Goal: Use online tool/utility: Utilize a website feature to perform a specific function

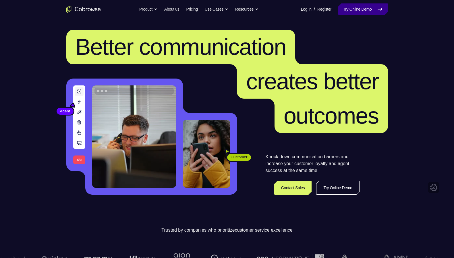
click at [362, 9] on link "Try Online Demo" at bounding box center [362, 8] width 49 height 11
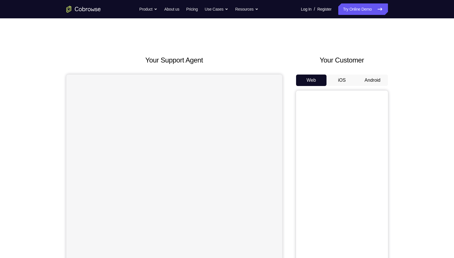
click at [371, 83] on button "Android" at bounding box center [372, 80] width 31 height 11
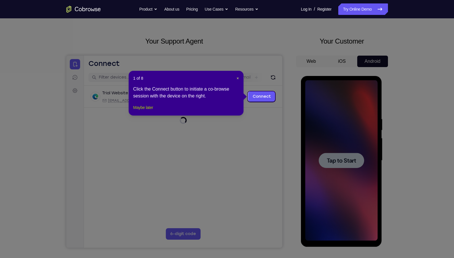
click at [143, 111] on button "Maybe later" at bounding box center [143, 107] width 20 height 7
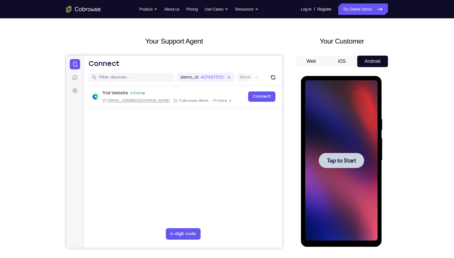
scroll to position [20, 0]
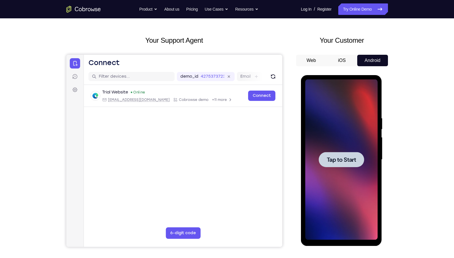
click at [352, 157] on span "Tap to Start" at bounding box center [341, 160] width 29 height 6
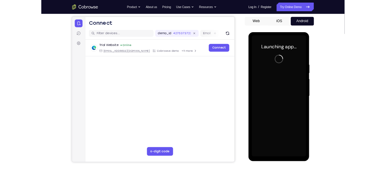
scroll to position [51, 0]
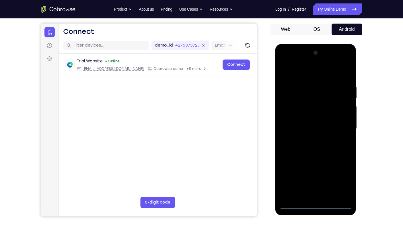
click at [315, 204] on div at bounding box center [316, 128] width 72 height 161
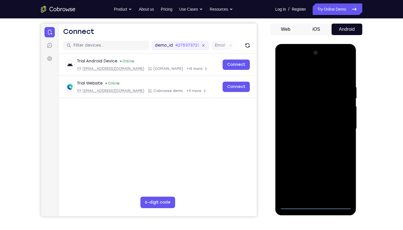
click at [342, 181] on div at bounding box center [316, 128] width 72 height 161
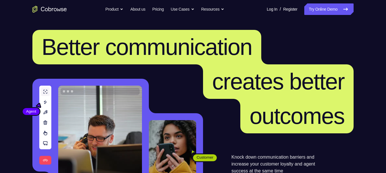
scroll to position [2, 0]
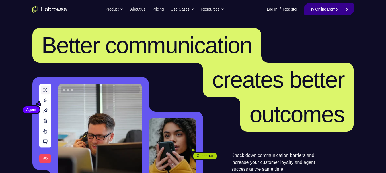
click at [308, 12] on link "Try Online Demo" at bounding box center [329, 8] width 49 height 11
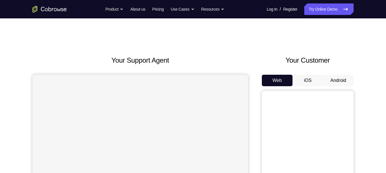
click at [336, 84] on button "Android" at bounding box center [338, 80] width 31 height 11
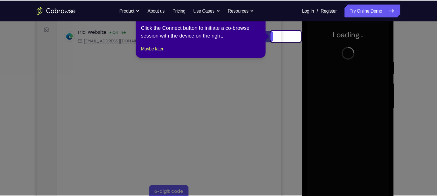
scroll to position [84, 0]
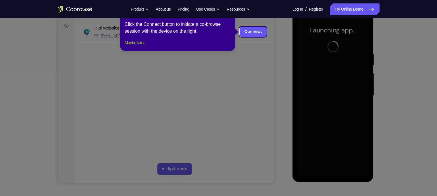
click at [138, 46] on button "Maybe later" at bounding box center [135, 42] width 20 height 7
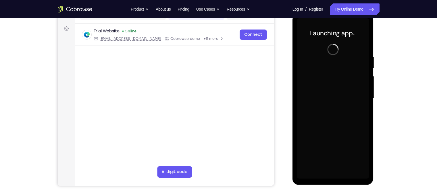
scroll to position [81, 0]
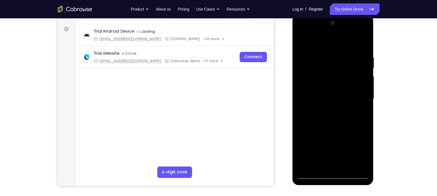
click at [332, 173] on div at bounding box center [333, 99] width 72 height 161
click at [357, 150] on div at bounding box center [333, 99] width 72 height 161
click at [301, 31] on div at bounding box center [333, 99] width 72 height 161
click at [310, 79] on div at bounding box center [333, 99] width 72 height 161
click at [320, 106] on div at bounding box center [333, 99] width 72 height 161
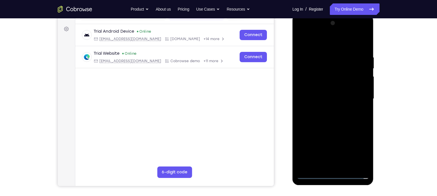
click at [329, 88] on div at bounding box center [333, 99] width 72 height 161
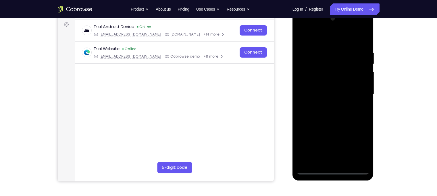
drag, startPoint x: 339, startPoint y: 75, endPoint x: 342, endPoint y: 49, distance: 26.7
click at [342, 49] on div at bounding box center [333, 94] width 72 height 161
drag, startPoint x: 342, startPoint y: 49, endPoint x: 348, endPoint y: 32, distance: 18.4
click at [348, 32] on div at bounding box center [333, 94] width 72 height 161
click at [336, 83] on div at bounding box center [333, 94] width 72 height 161
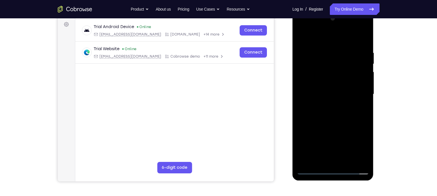
click at [338, 107] on div at bounding box center [333, 94] width 72 height 161
drag, startPoint x: 334, startPoint y: 40, endPoint x: 338, endPoint y: 13, distance: 26.5
click at [338, 13] on div at bounding box center [332, 95] width 81 height 171
click at [334, 98] on div at bounding box center [333, 94] width 72 height 161
click at [332, 109] on div at bounding box center [333, 94] width 72 height 161
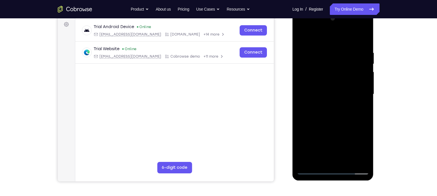
drag, startPoint x: 356, startPoint y: 69, endPoint x: 356, endPoint y: 53, distance: 16.1
click at [356, 53] on div at bounding box center [333, 94] width 72 height 161
click at [337, 94] on div at bounding box center [333, 94] width 72 height 161
click at [327, 77] on div at bounding box center [333, 94] width 72 height 161
click at [340, 81] on div at bounding box center [333, 94] width 72 height 161
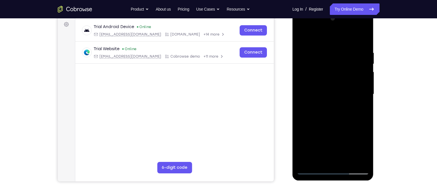
drag, startPoint x: 308, startPoint y: 70, endPoint x: 308, endPoint y: 49, distance: 20.7
click at [308, 49] on div at bounding box center [333, 94] width 72 height 161
click at [327, 78] on div at bounding box center [333, 94] width 72 height 161
click at [326, 91] on div at bounding box center [333, 94] width 72 height 161
click at [329, 110] on div at bounding box center [333, 94] width 72 height 161
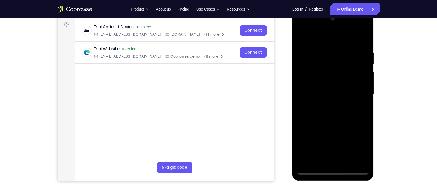
click at [331, 88] on div at bounding box center [333, 94] width 72 height 161
click at [335, 111] on div at bounding box center [333, 94] width 72 height 161
click at [318, 78] on div at bounding box center [333, 94] width 72 height 161
click at [317, 92] on div at bounding box center [333, 94] width 72 height 161
click at [330, 110] on div at bounding box center [333, 94] width 72 height 161
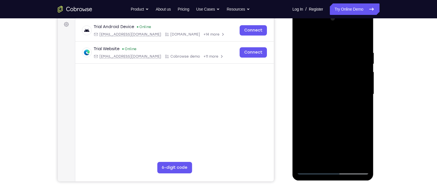
click at [326, 111] on div at bounding box center [333, 94] width 72 height 161
click at [324, 104] on div at bounding box center [333, 94] width 72 height 161
click at [357, 123] on div at bounding box center [333, 94] width 72 height 161
click at [338, 162] on div at bounding box center [333, 94] width 72 height 161
drag, startPoint x: 326, startPoint y: 95, endPoint x: 323, endPoint y: 53, distance: 42.3
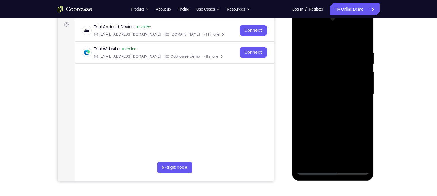
click at [323, 53] on div at bounding box center [333, 94] width 72 height 161
click at [321, 98] on div at bounding box center [333, 94] width 72 height 161
click at [326, 112] on div at bounding box center [333, 94] width 72 height 161
click at [337, 110] on div at bounding box center [333, 94] width 72 height 161
click at [340, 67] on div at bounding box center [333, 94] width 72 height 161
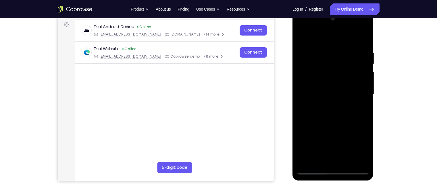
click at [334, 78] on div at bounding box center [333, 94] width 72 height 161
click at [303, 118] on div at bounding box center [333, 94] width 72 height 161
drag, startPoint x: 322, startPoint y: 137, endPoint x: 326, endPoint y: 79, distance: 58.4
click at [326, 79] on div at bounding box center [333, 94] width 72 height 161
drag, startPoint x: 326, startPoint y: 117, endPoint x: 326, endPoint y: 89, distance: 28.1
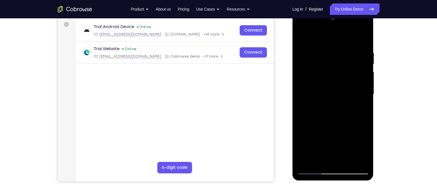
click at [326, 89] on div at bounding box center [333, 94] width 72 height 161
click at [356, 125] on div at bounding box center [333, 94] width 72 height 161
click at [330, 98] on div at bounding box center [333, 94] width 72 height 161
drag, startPoint x: 341, startPoint y: 69, endPoint x: 336, endPoint y: 156, distance: 86.3
click at [336, 156] on div at bounding box center [333, 94] width 72 height 161
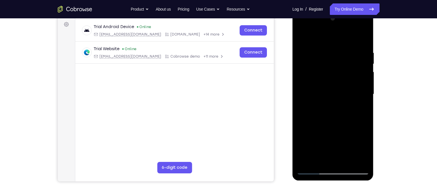
click at [338, 84] on div at bounding box center [333, 94] width 72 height 161
click at [300, 100] on div at bounding box center [333, 94] width 72 height 161
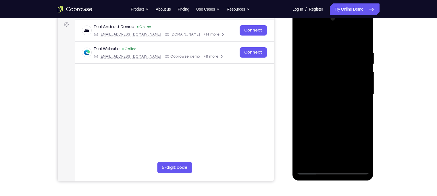
click at [300, 100] on div at bounding box center [333, 94] width 72 height 161
click at [300, 98] on div at bounding box center [333, 94] width 72 height 161
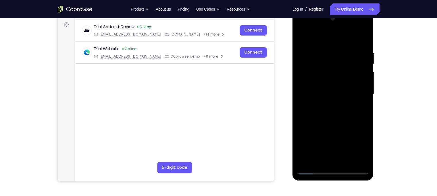
click at [300, 98] on div at bounding box center [333, 94] width 72 height 161
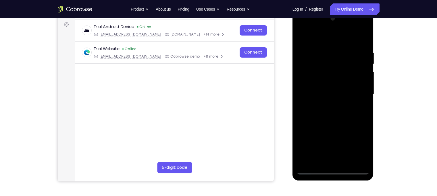
click at [300, 98] on div at bounding box center [333, 94] width 72 height 161
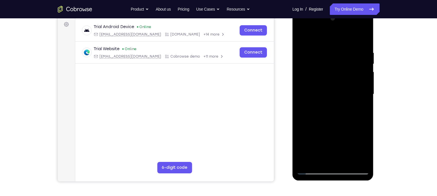
click at [300, 98] on div at bounding box center [333, 94] width 72 height 161
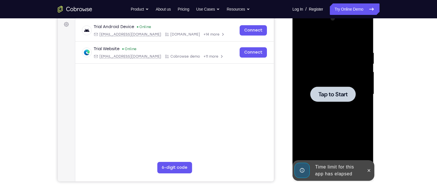
click at [300, 98] on div at bounding box center [333, 94] width 72 height 161
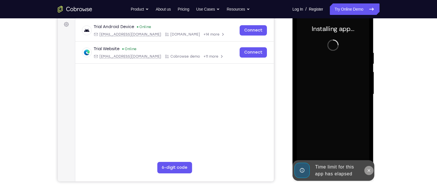
click at [369, 169] on icon at bounding box center [368, 171] width 5 height 5
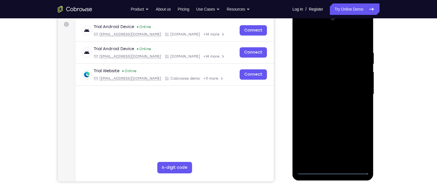
click at [332, 169] on div at bounding box center [333, 94] width 72 height 161
click at [357, 148] on div at bounding box center [333, 94] width 72 height 161
click at [303, 27] on div at bounding box center [333, 94] width 72 height 161
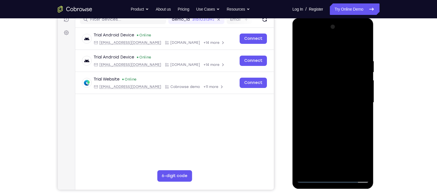
scroll to position [74, 0]
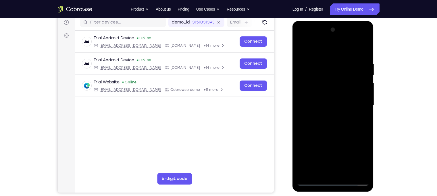
click at [358, 103] on div at bounding box center [333, 105] width 72 height 161
click at [326, 115] on div at bounding box center [333, 105] width 72 height 161
click at [316, 100] on div at bounding box center [333, 105] width 72 height 161
click at [319, 91] on div at bounding box center [333, 105] width 72 height 161
click at [317, 106] on div at bounding box center [333, 105] width 72 height 161
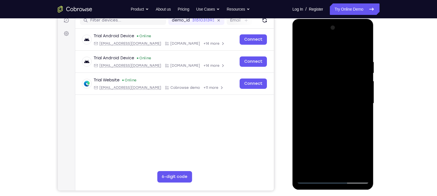
scroll to position [76, 0]
click at [342, 129] on div at bounding box center [333, 103] width 72 height 161
drag, startPoint x: 324, startPoint y: 47, endPoint x: 325, endPoint y: 28, distance: 18.7
click at [325, 28] on div at bounding box center [333, 103] width 72 height 161
click at [365, 43] on div at bounding box center [333, 103] width 72 height 161
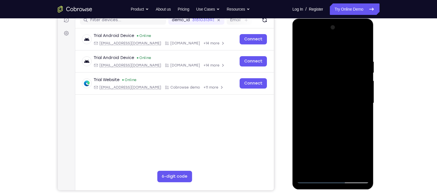
click at [321, 56] on div at bounding box center [333, 103] width 72 height 161
click at [301, 55] on div at bounding box center [333, 103] width 72 height 161
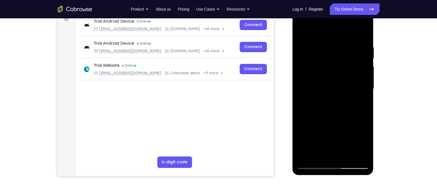
scroll to position [91, 0]
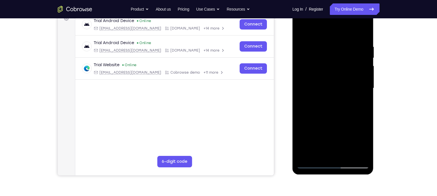
click at [302, 31] on div at bounding box center [333, 88] width 72 height 161
drag, startPoint x: 316, startPoint y: 64, endPoint x: 313, endPoint y: 85, distance: 21.0
click at [313, 85] on div at bounding box center [333, 88] width 72 height 161
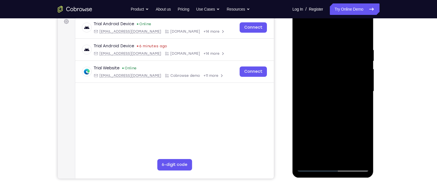
click at [319, 46] on div at bounding box center [333, 91] width 72 height 161
click at [348, 77] on div at bounding box center [333, 91] width 72 height 161
click at [301, 32] on div at bounding box center [333, 91] width 72 height 161
click at [302, 32] on div at bounding box center [333, 91] width 72 height 161
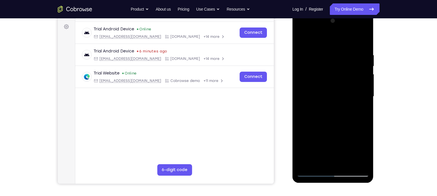
scroll to position [83, 0]
click at [303, 51] on div at bounding box center [333, 97] width 72 height 161
click at [301, 38] on div at bounding box center [333, 97] width 72 height 161
click at [302, 38] on div at bounding box center [333, 97] width 72 height 161
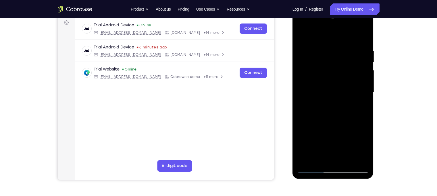
scroll to position [87, 0]
